Goal: Task Accomplishment & Management: Manage account settings

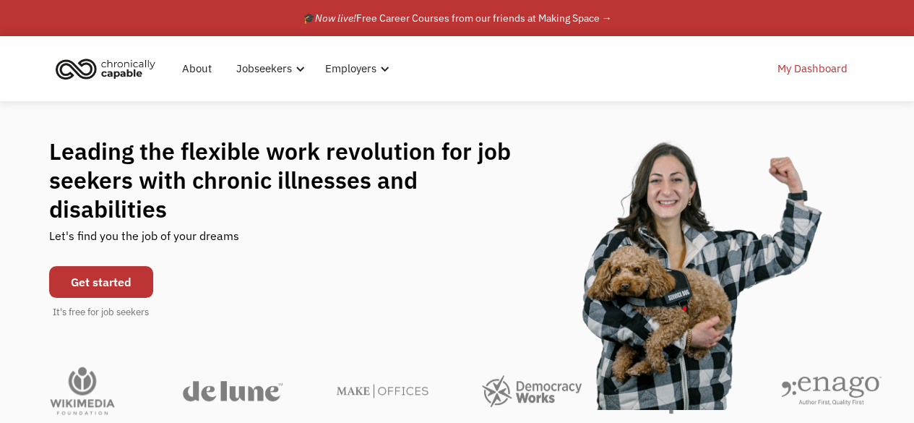
click at [826, 67] on link "My Dashboard" at bounding box center [812, 69] width 87 height 46
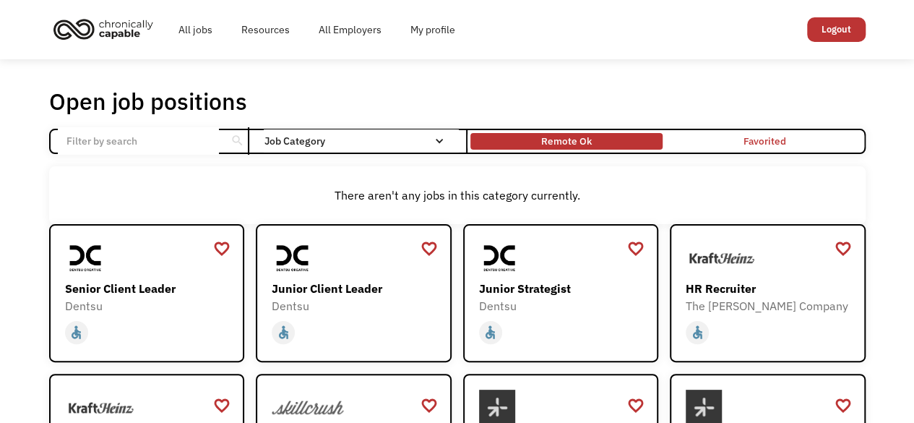
click at [583, 137] on div "Remote Ok" at bounding box center [566, 140] width 51 height 17
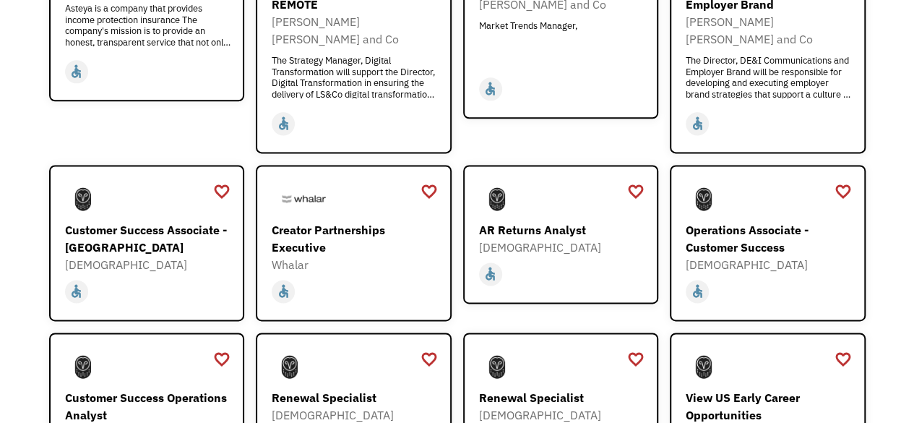
scroll to position [1012, 0]
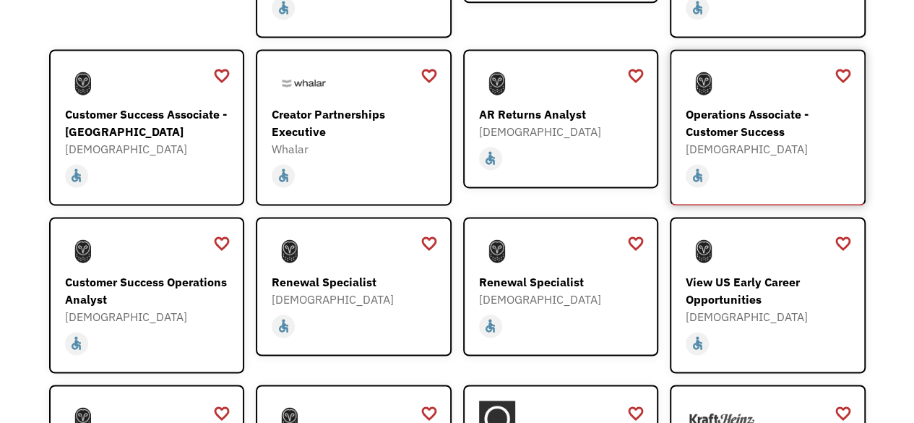
click at [798, 116] on div "Operations Associate - Customer Success" at bounding box center [770, 122] width 168 height 35
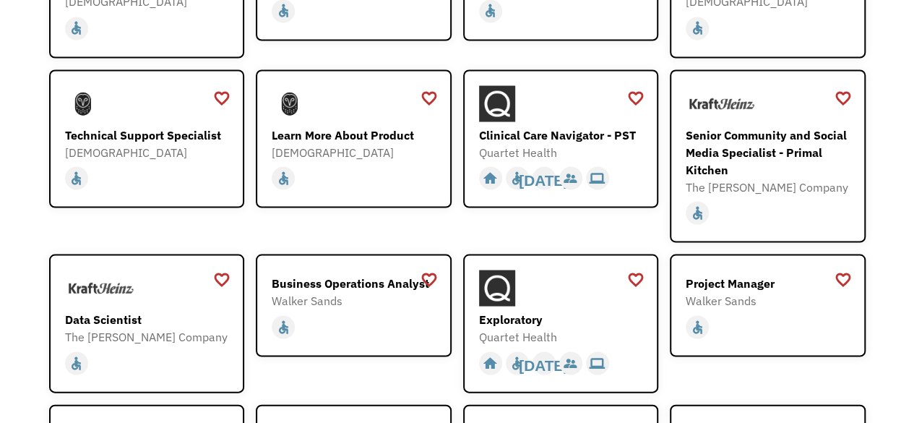
scroll to position [1329, 0]
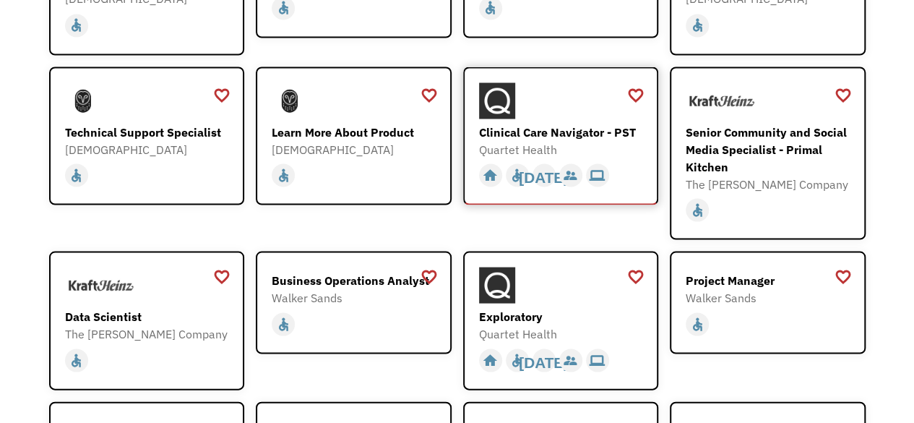
click at [546, 123] on div "Clinical Care Navigator - PST" at bounding box center [563, 131] width 168 height 17
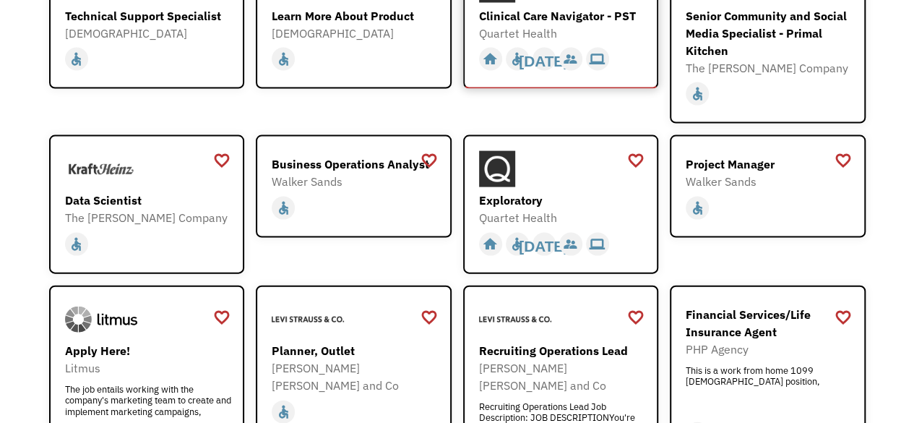
scroll to position [1474, 0]
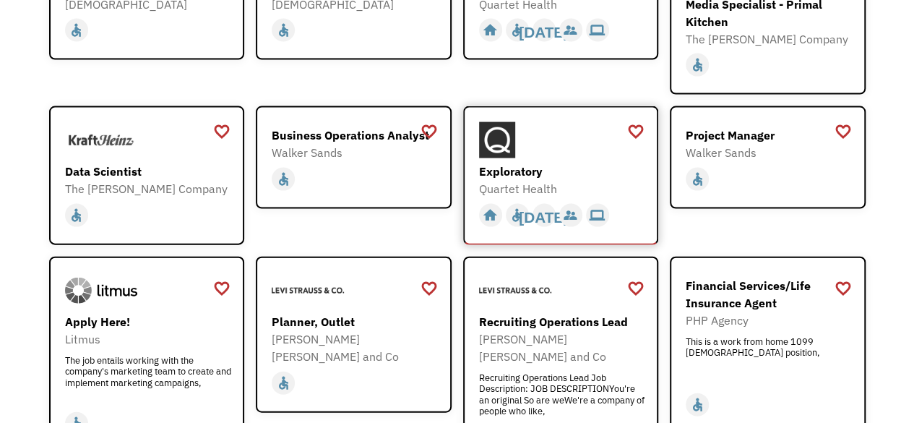
click at [587, 122] on div at bounding box center [563, 140] width 168 height 36
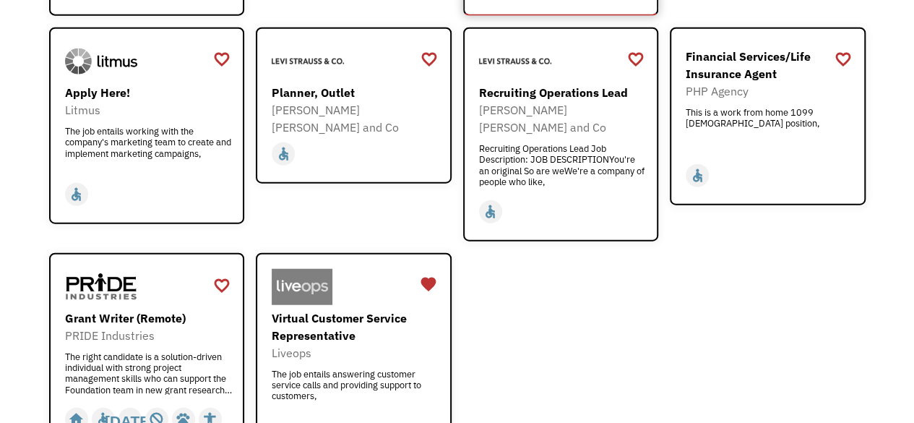
scroll to position [1705, 0]
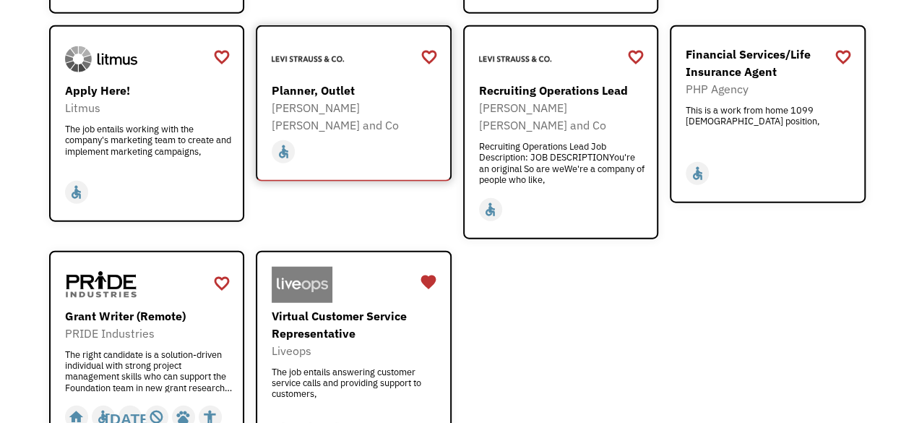
click at [328, 99] on div "[PERSON_NAME] [PERSON_NAME] and Co" at bounding box center [356, 116] width 168 height 35
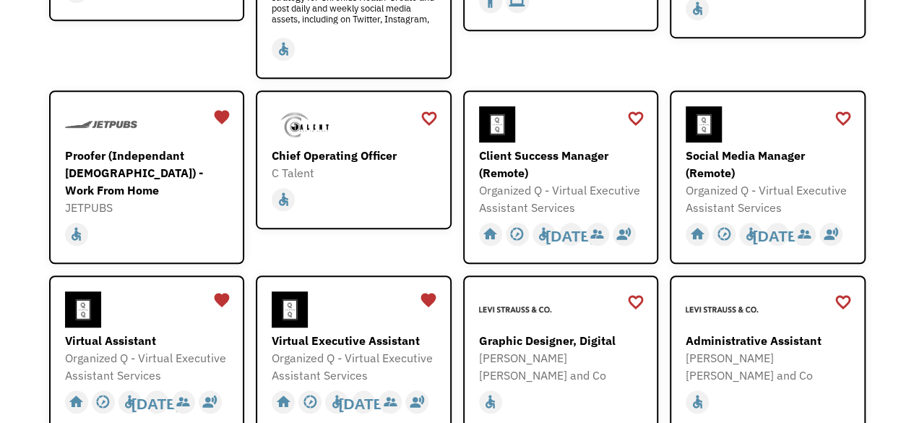
scroll to position [387, 0]
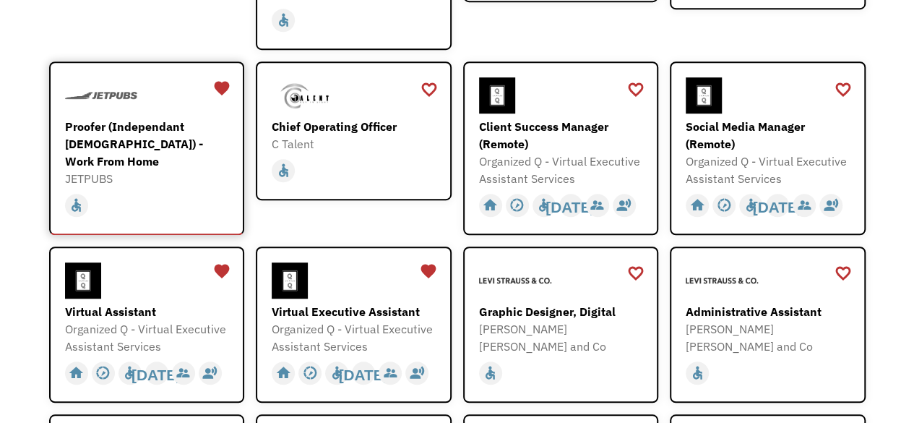
click at [155, 191] on div "home slow_motion_video accessible today not_interested supervisor_account recor…" at bounding box center [149, 204] width 168 height 27
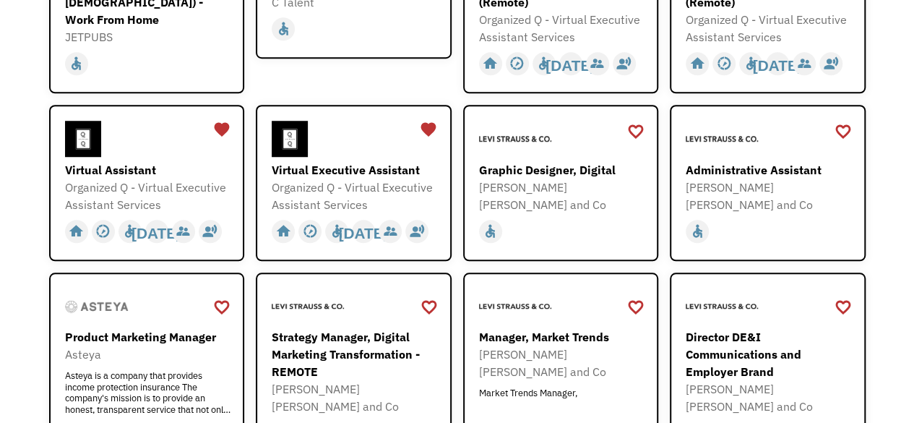
scroll to position [532, 0]
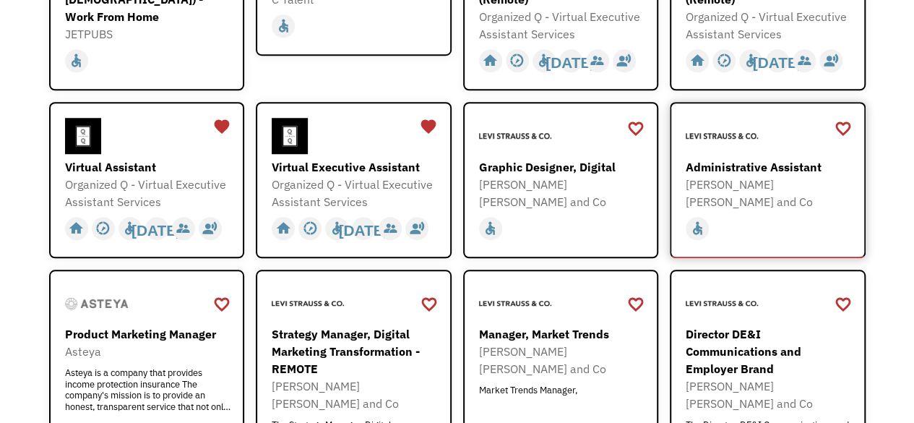
click at [774, 167] on div "Administrative Assistant" at bounding box center [770, 166] width 168 height 17
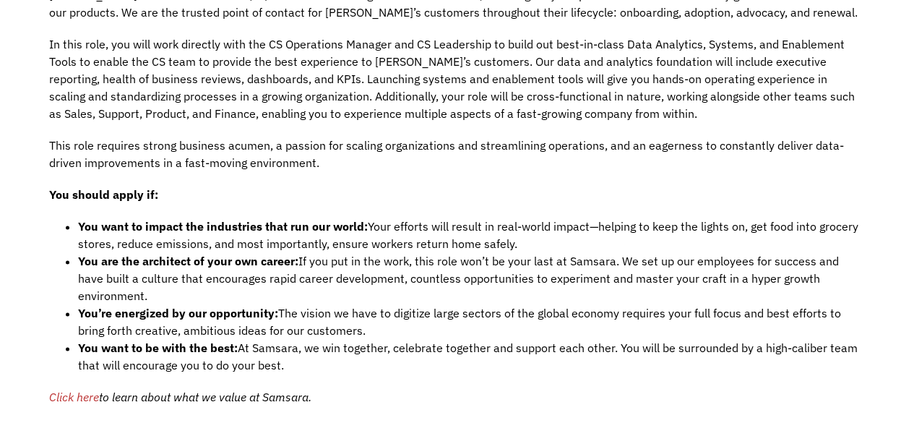
scroll to position [867, 0]
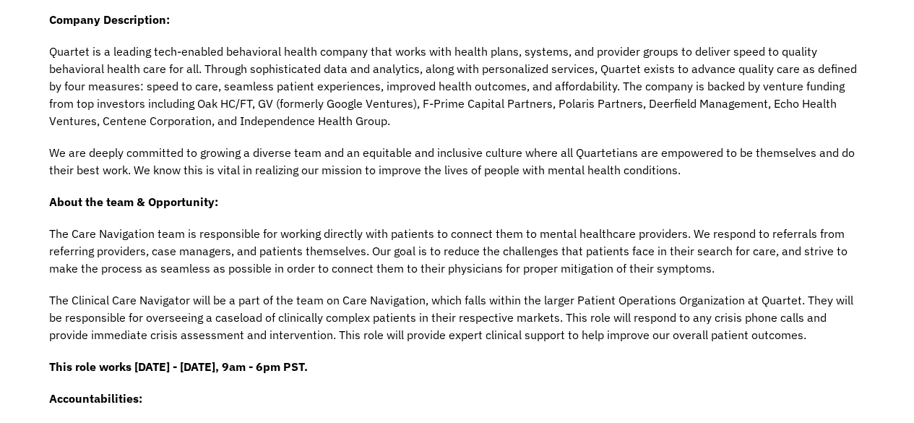
scroll to position [359, 0]
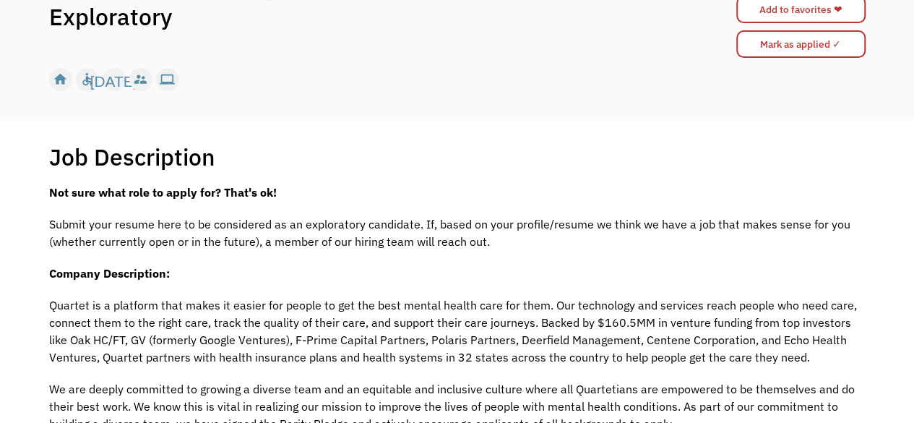
scroll to position [116, 0]
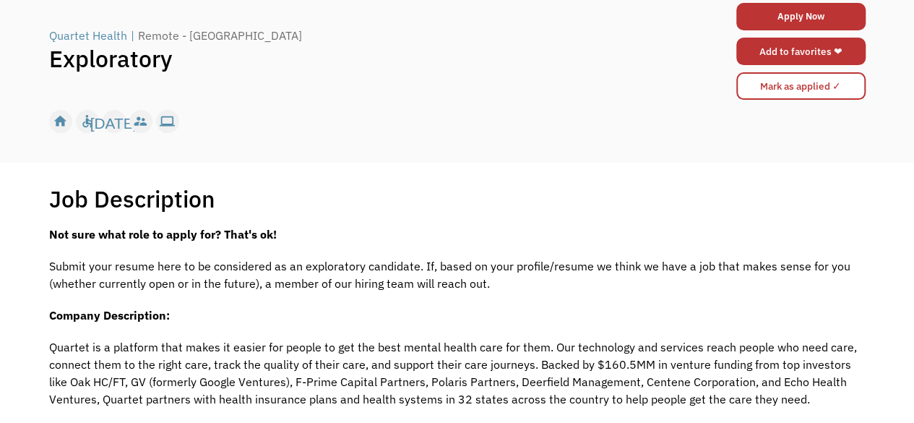
click at [780, 57] on link "Add to favorites ❤" at bounding box center [800, 51] width 129 height 27
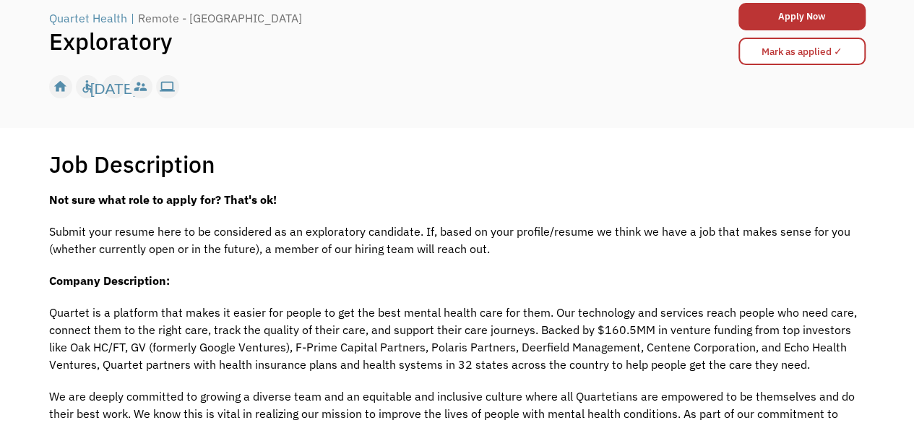
scroll to position [98, 0]
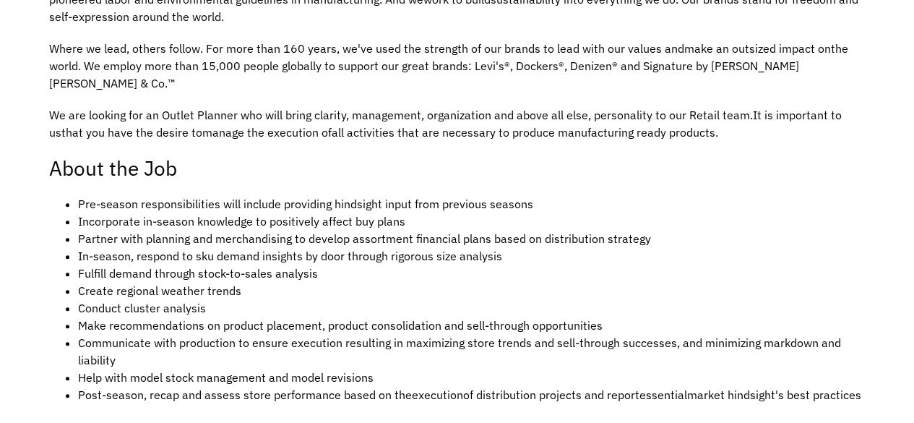
scroll to position [462, 0]
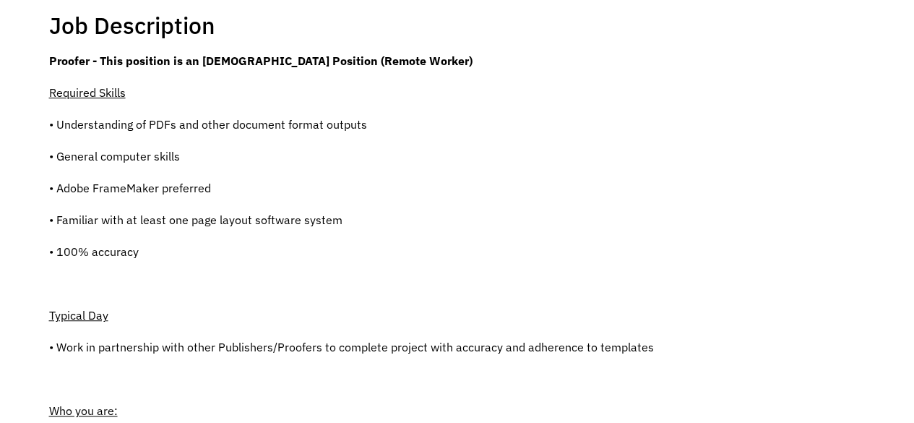
scroll to position [260, 0]
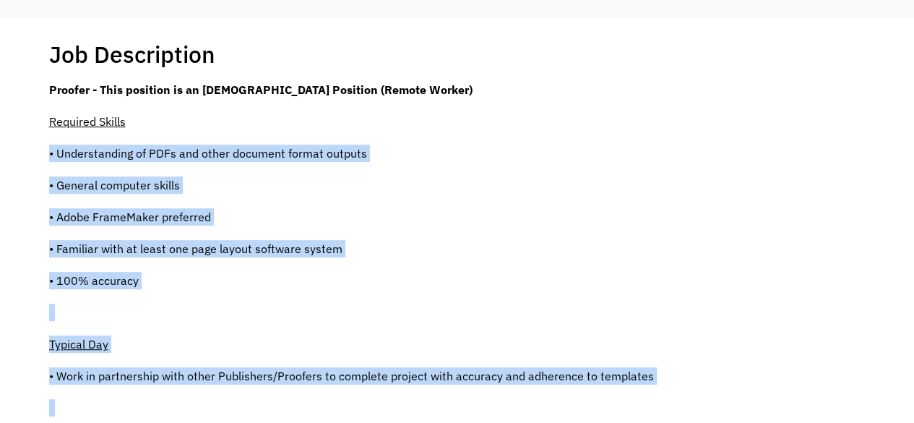
drag, startPoint x: 829, startPoint y: 296, endPoint x: 556, endPoint y: 125, distance: 322.0
click at [556, 125] on p "Required Skills" at bounding box center [351, 121] width 605 height 17
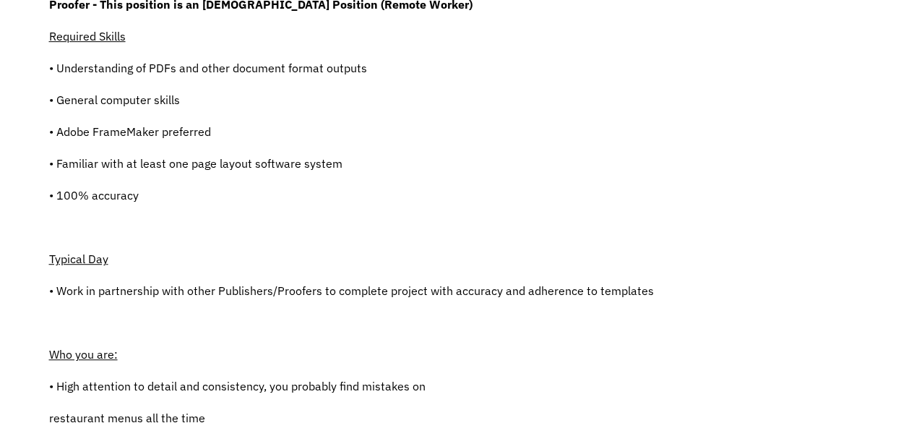
scroll to position [347, 0]
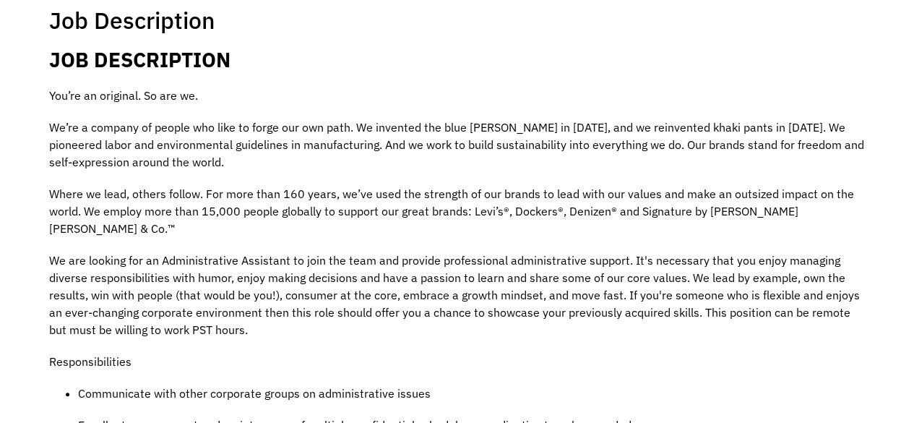
scroll to position [347, 0]
